Goal: Navigation & Orientation: Understand site structure

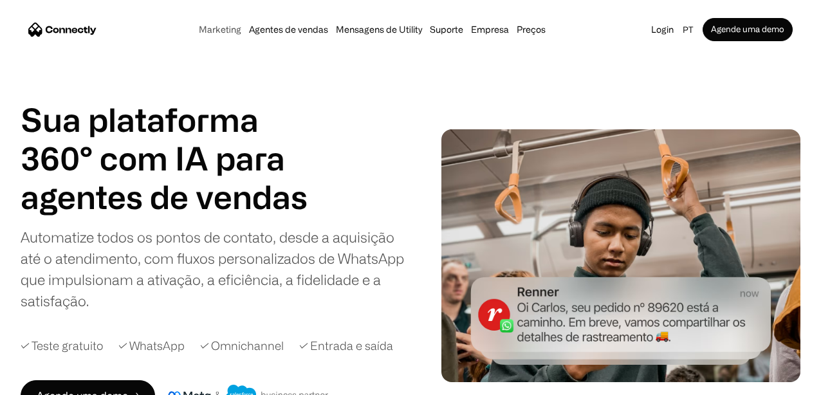
click at [232, 33] on link "Marketing" at bounding box center [220, 29] width 50 height 10
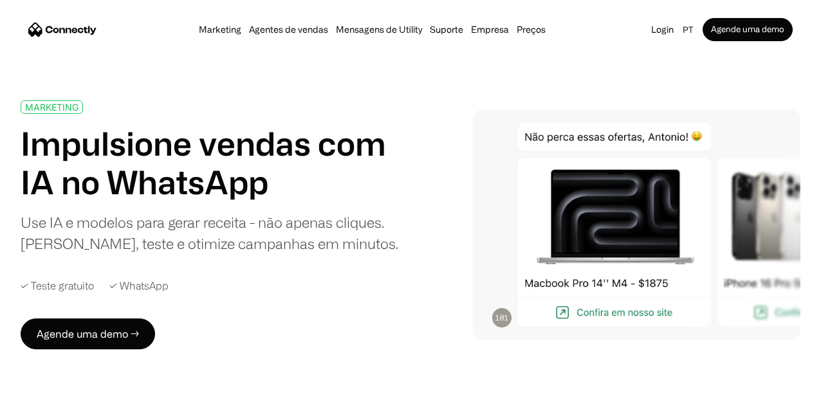
click at [288, 35] on div "Marketing Agentes de vendas Mensagens de Utility Suporte Empresa Sobre nós Carr…" at bounding box center [372, 30] width 355 height 18
click at [302, 32] on link "Agentes de vendas" at bounding box center [288, 29] width 87 height 10
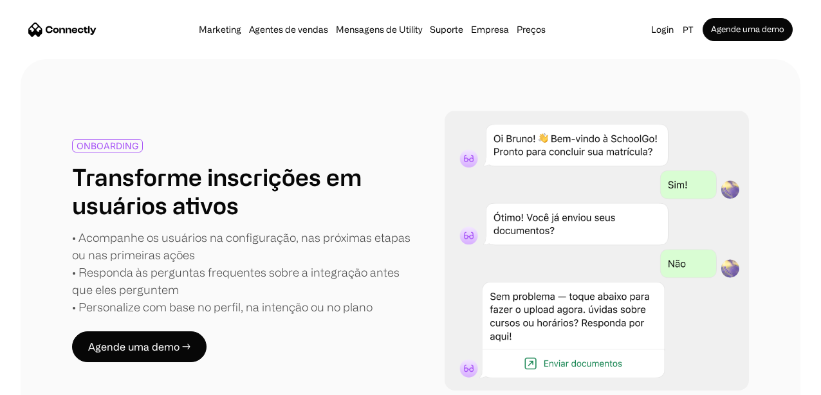
scroll to position [2239, 0]
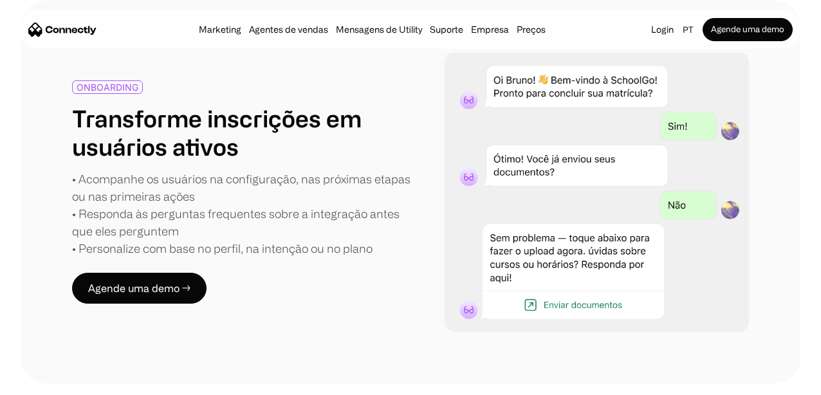
click at [230, 36] on div "Marketing Agentes de vendas Mensagens de Utility Suporte Empresa Sobre nós Carr…" at bounding box center [372, 30] width 355 height 18
click at [234, 30] on link "Marketing" at bounding box center [220, 29] width 50 height 10
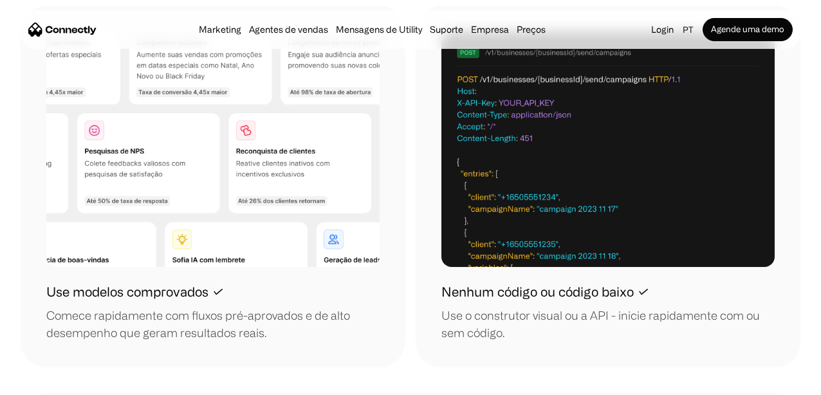
scroll to position [1593, 0]
